Goal: Book appointment/travel/reservation

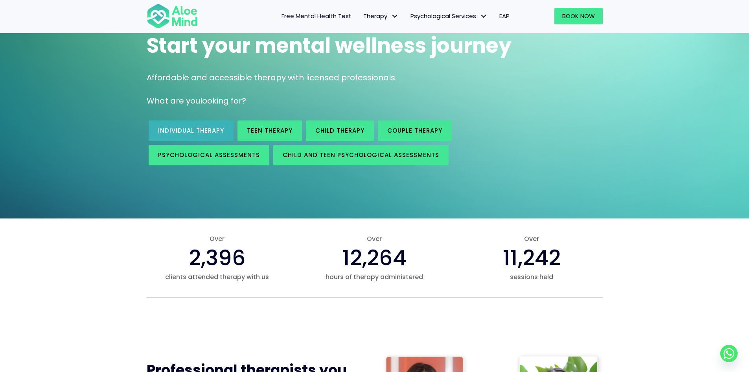
scroll to position [68, 0]
click at [193, 131] on span "Individual therapy" at bounding box center [191, 130] width 66 height 8
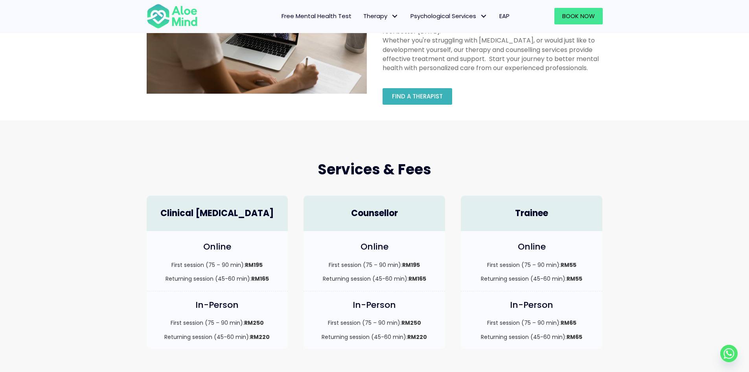
scroll to position [87, 0]
click at [435, 100] on link "Find a therapist" at bounding box center [418, 96] width 70 height 17
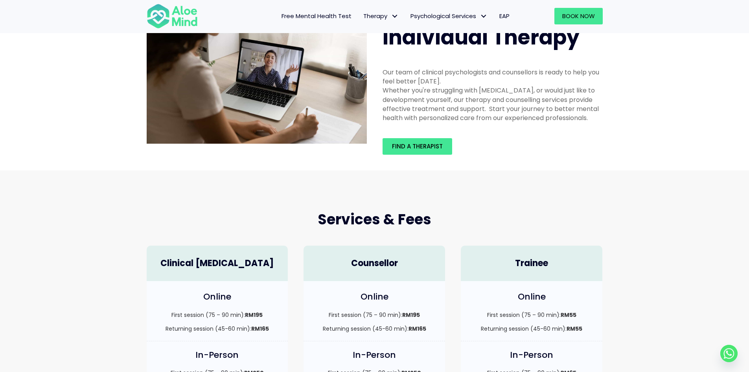
scroll to position [0, 0]
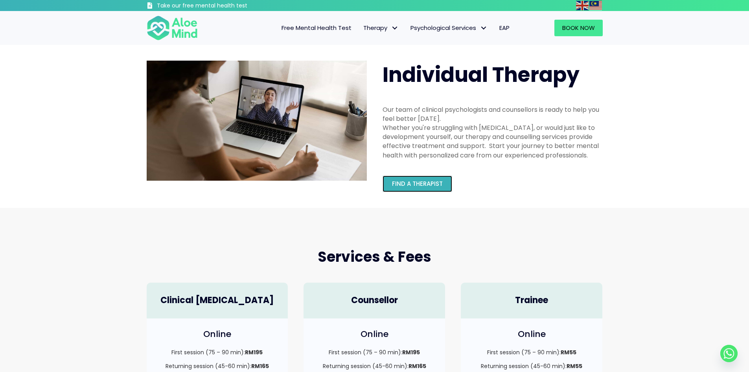
click at [420, 183] on span "Find a therapist" at bounding box center [417, 183] width 51 height 8
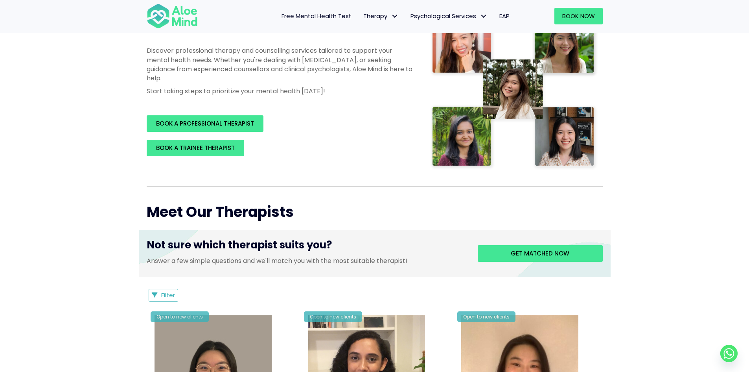
scroll to position [132, 0]
click at [251, 123] on span "BOOK A PROFESSIONAL THERAPIST" at bounding box center [205, 123] width 98 height 8
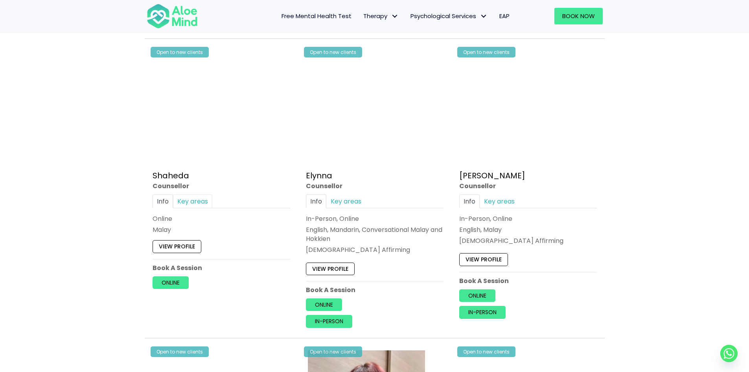
scroll to position [686, 0]
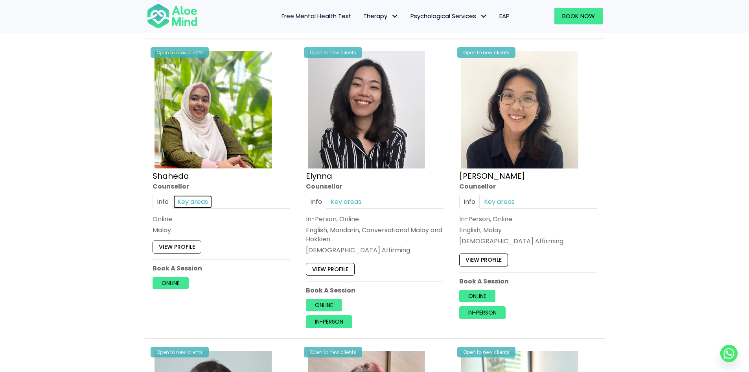
click at [186, 197] on link "Key areas" at bounding box center [192, 202] width 39 height 14
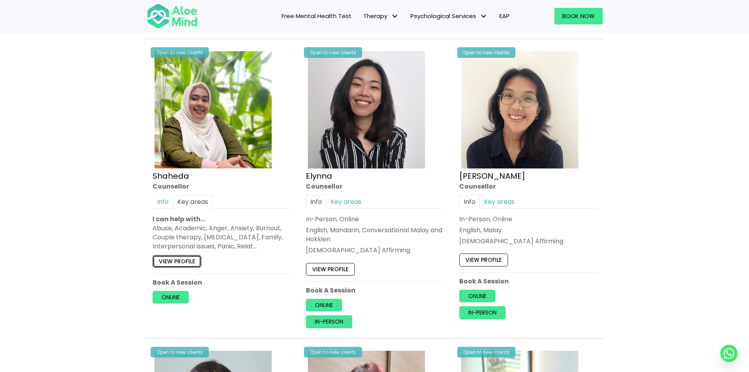
click at [192, 265] on link "View profile" at bounding box center [177, 261] width 49 height 13
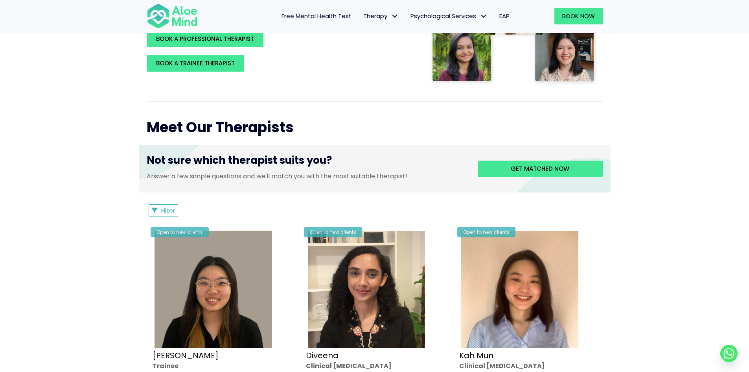
scroll to position [217, 0]
click at [153, 207] on icon "Filter Listings" at bounding box center [155, 210] width 6 height 6
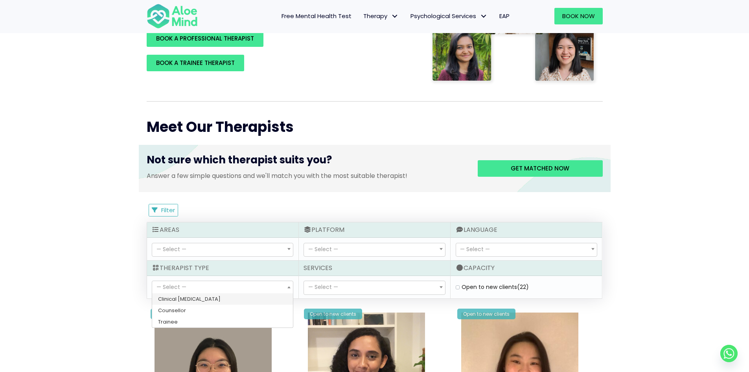
click at [257, 292] on span "— Select —" at bounding box center [222, 287] width 141 height 13
click at [359, 284] on span "— Select —" at bounding box center [374, 287] width 141 height 13
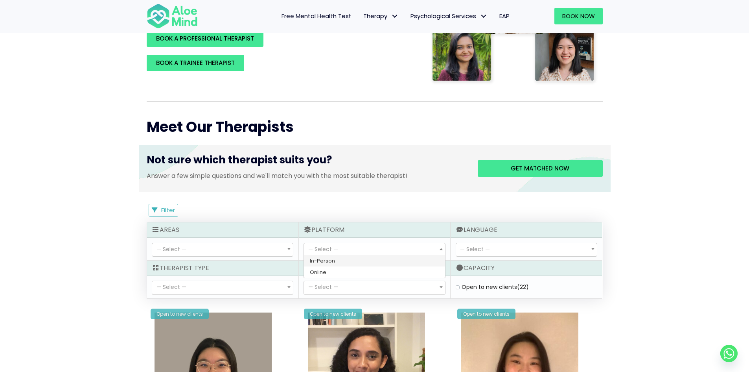
click at [398, 245] on span "— Select —" at bounding box center [374, 249] width 141 height 13
select select "71"
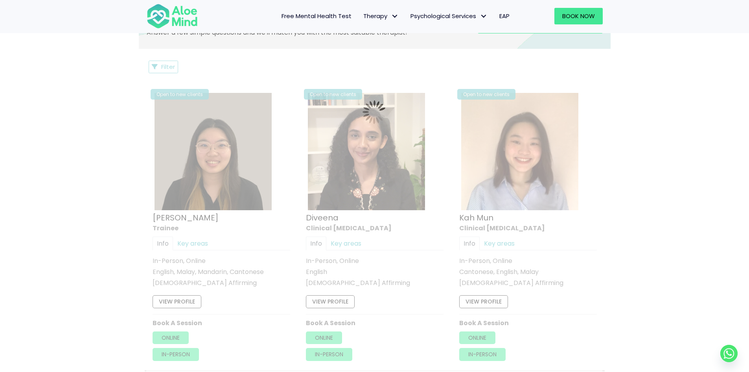
scroll to position [421, 0]
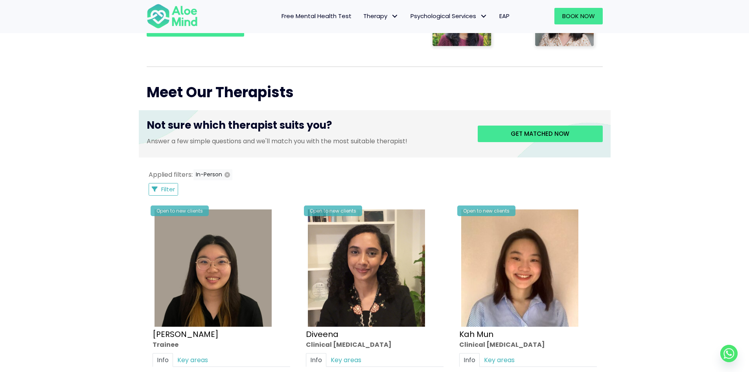
scroll to position [251, 0]
click at [171, 185] on button "Filter" at bounding box center [164, 189] width 30 height 13
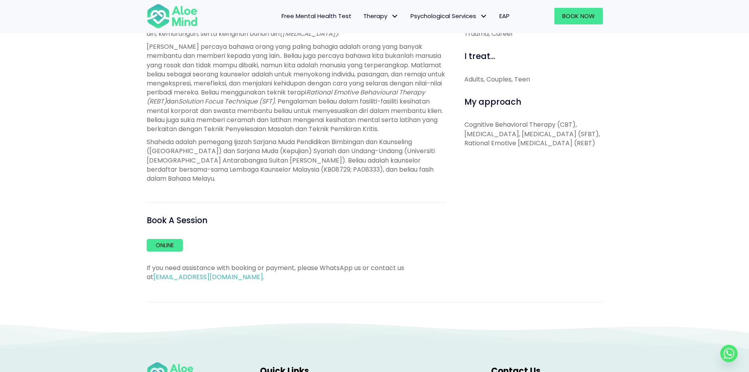
scroll to position [351, 0]
